Goal: Find specific page/section: Find specific page/section

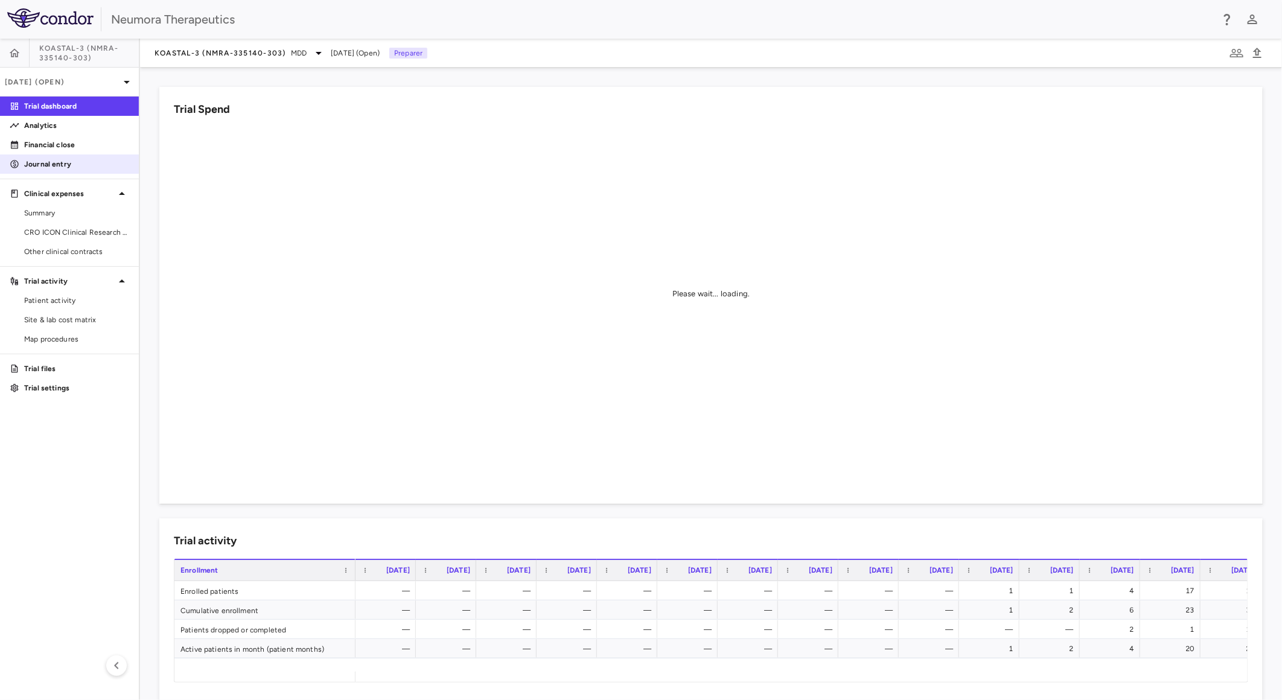
drag, startPoint x: 52, startPoint y: 169, endPoint x: 83, endPoint y: 170, distance: 30.8
click at [52, 169] on p "Journal entry" at bounding box center [76, 164] width 105 height 11
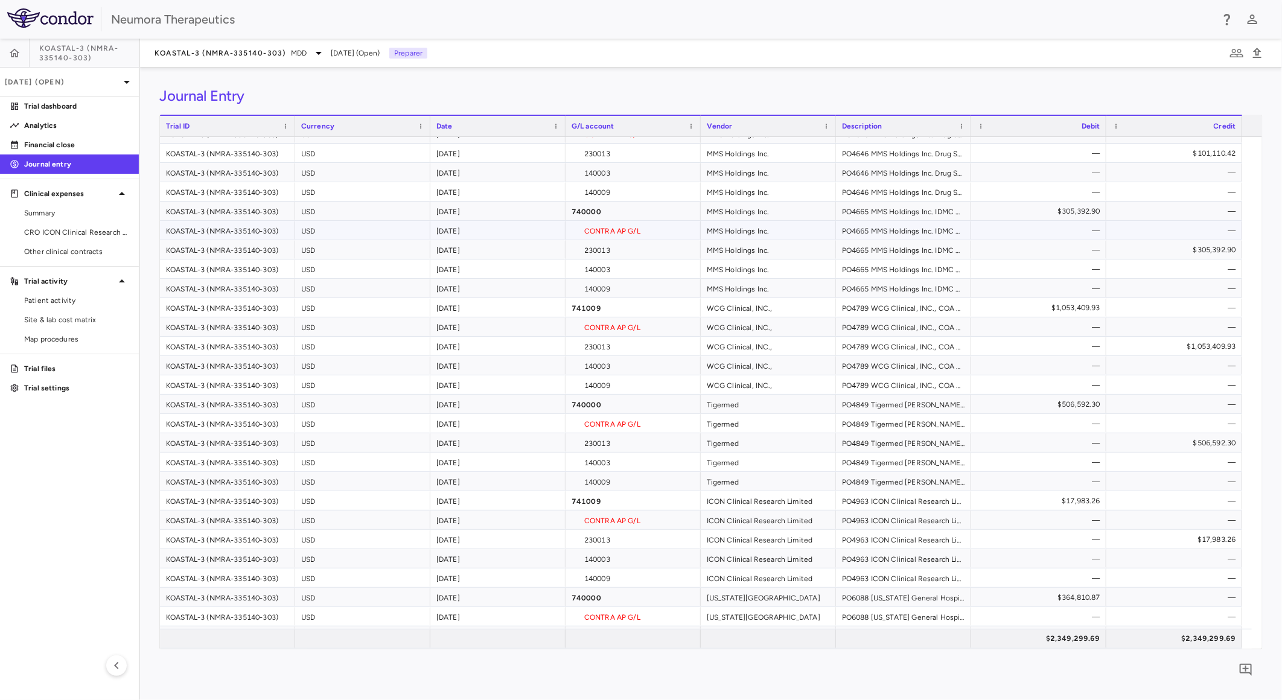
scroll to position [87, 0]
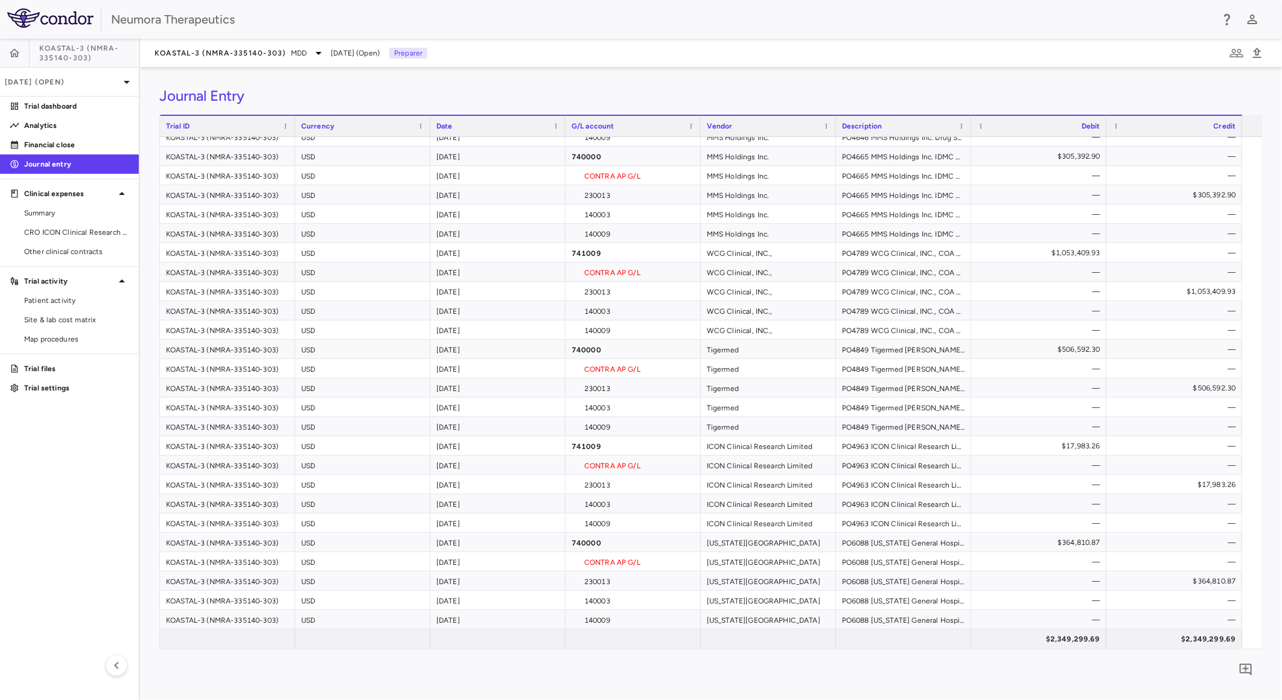
click at [12, 570] on aside "KOASTAL-3 (NMRA-335140-303) [DATE] (Open) Trial dashboard Analytics Financial c…" at bounding box center [70, 369] width 140 height 661
click at [60, 43] on span "KOASTAL-3 (NMRA-335140-303)" at bounding box center [89, 52] width 100 height 19
click at [94, 77] on p "[DATE] (Open)" at bounding box center [62, 82] width 115 height 11
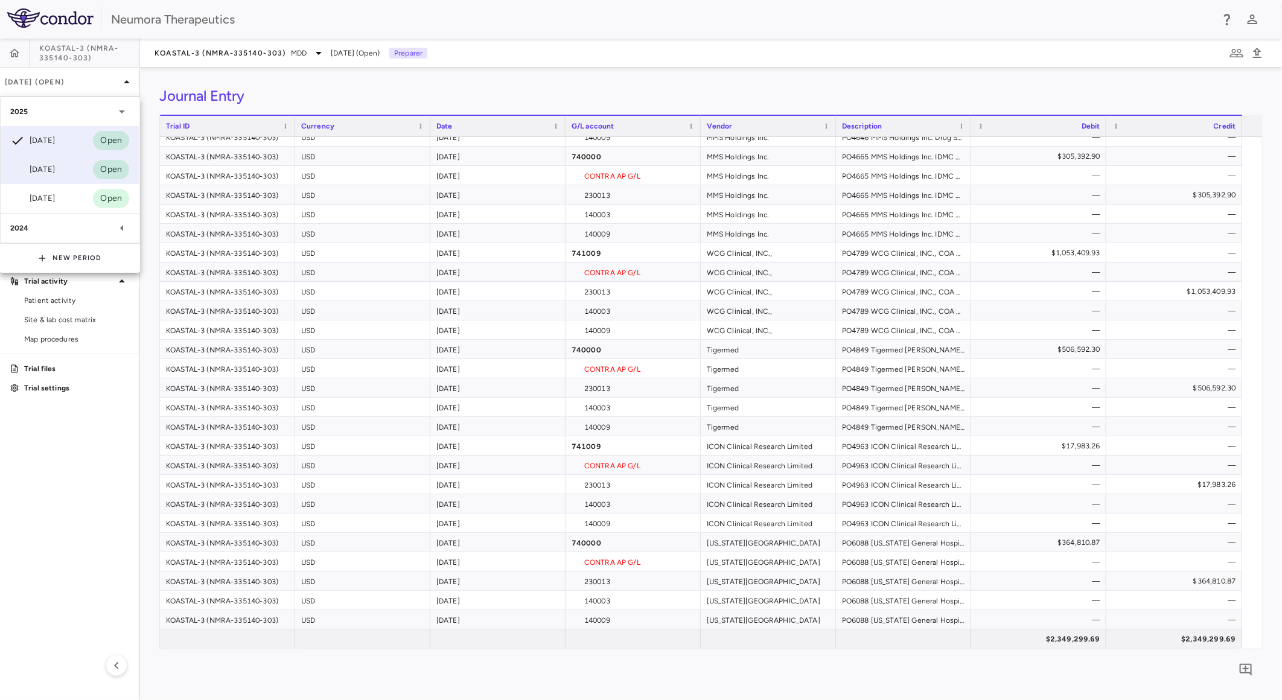
click at [65, 161] on div "[DATE] Open" at bounding box center [70, 169] width 138 height 29
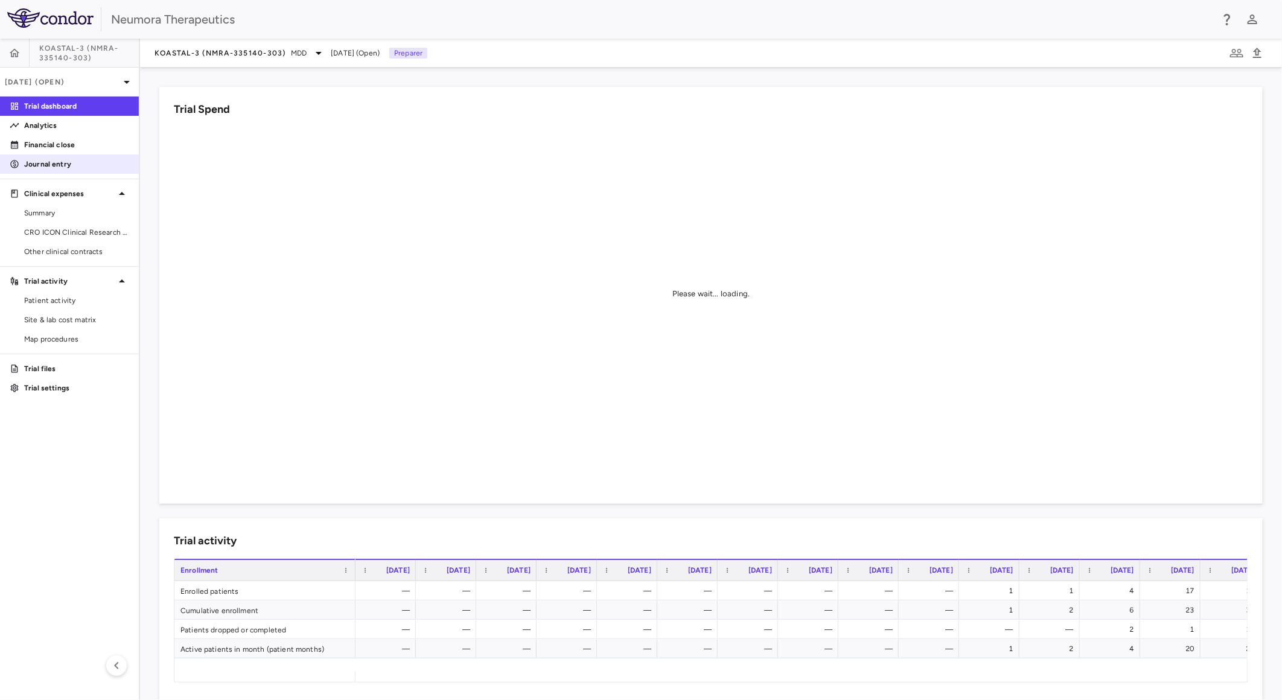
click at [65, 164] on p "Journal entry" at bounding box center [76, 164] width 105 height 11
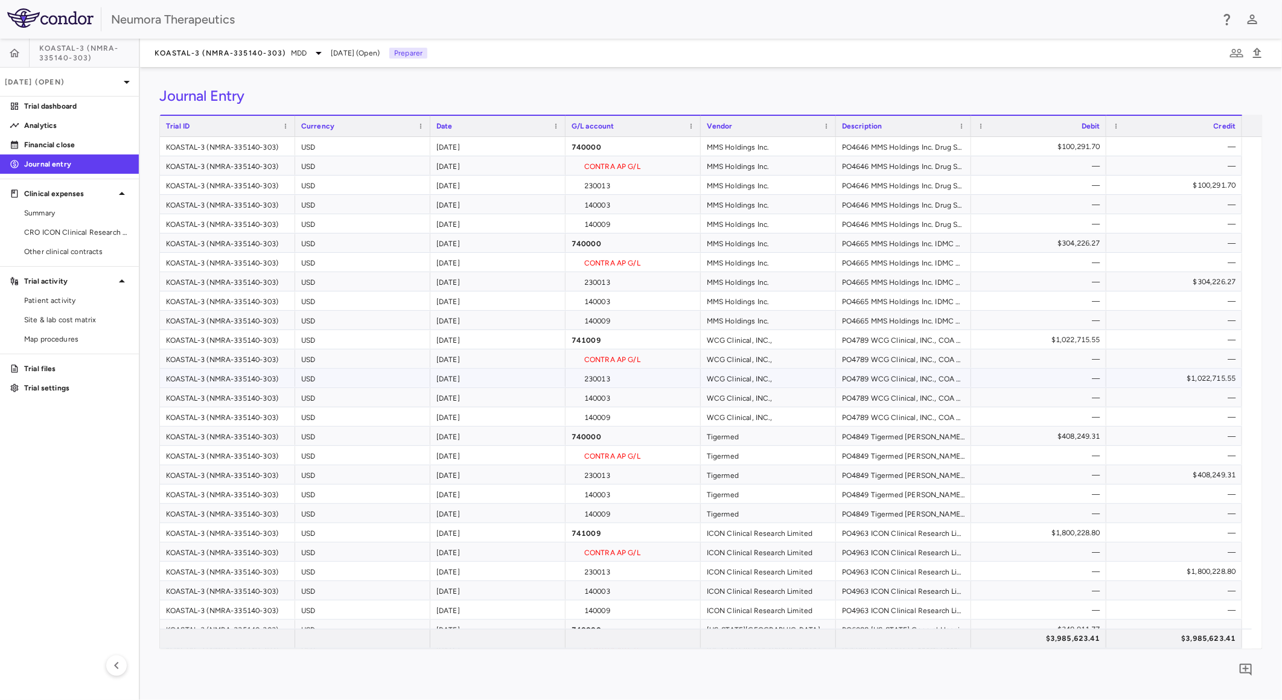
scroll to position [87, 0]
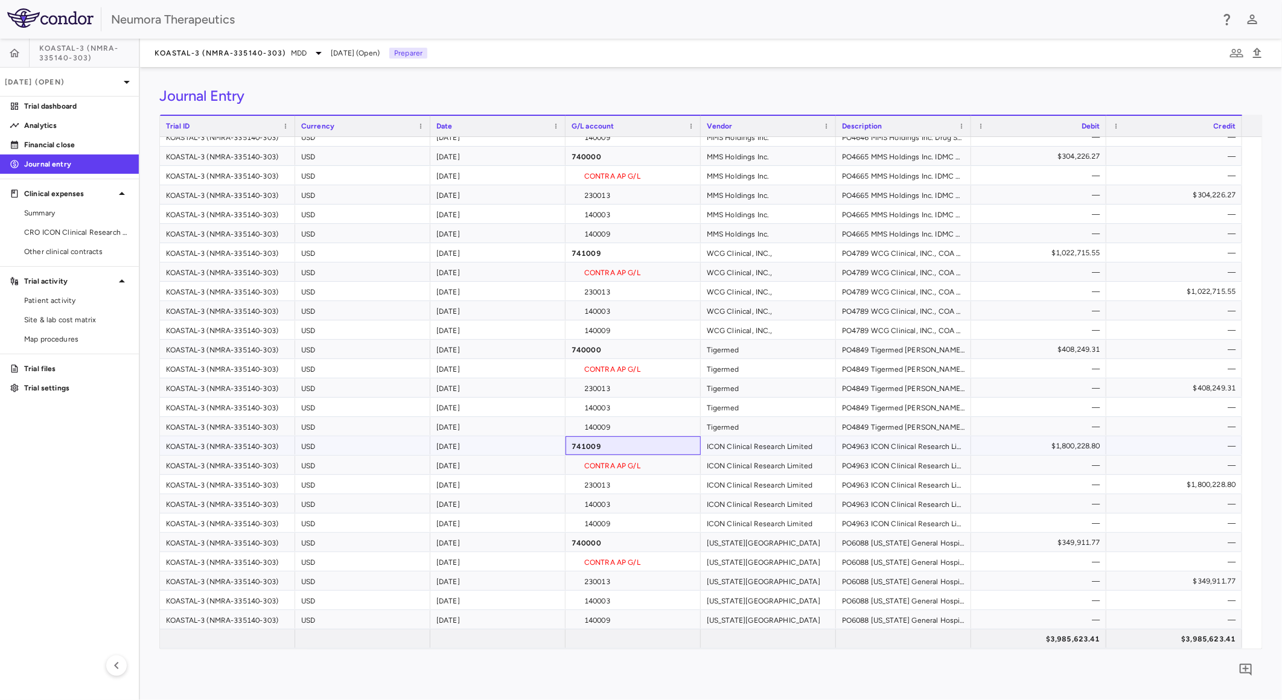
drag, startPoint x: 605, startPoint y: 448, endPoint x: 564, endPoint y: 445, distance: 40.5
click at [564, 445] on div "KOASTAL-3 (NMRA-335140-303) USD [DATE] 741009 ICON Clinical Research Limited PO…" at bounding box center [701, 445] width 1082 height 19
